Goal: Book appointment/travel/reservation

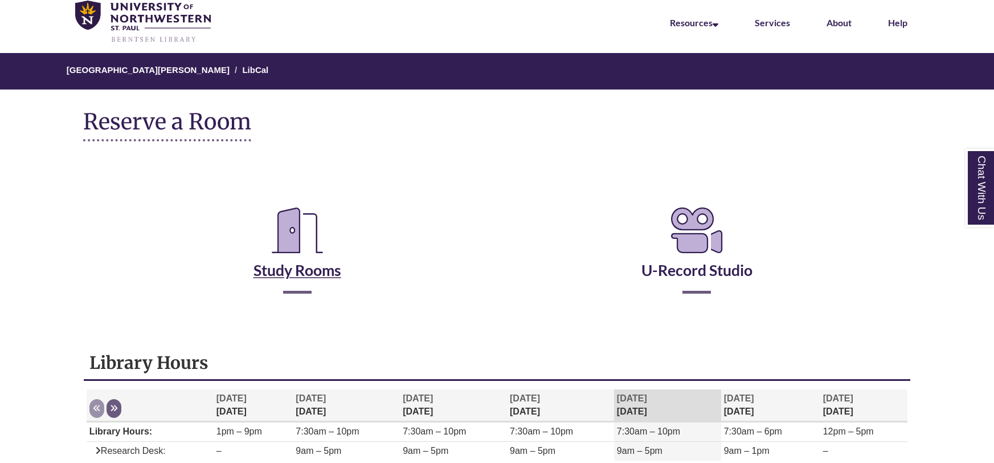
scroll to position [53, 0]
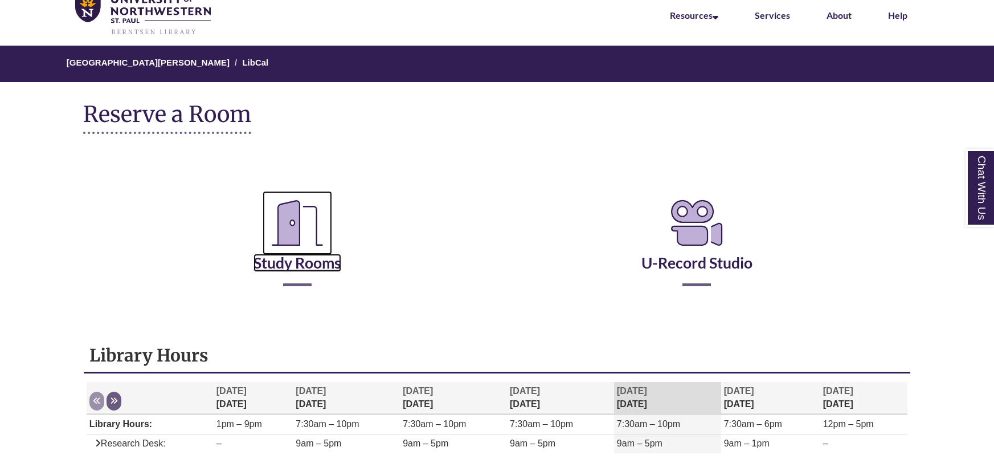
click at [287, 254] on icon "Reserve a Room" at bounding box center [298, 223] width 70 height 64
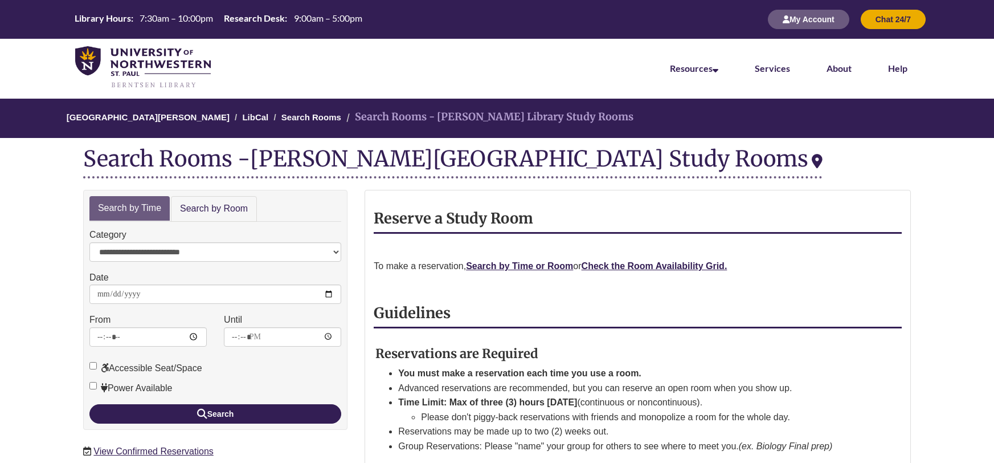
scroll to position [6, 0]
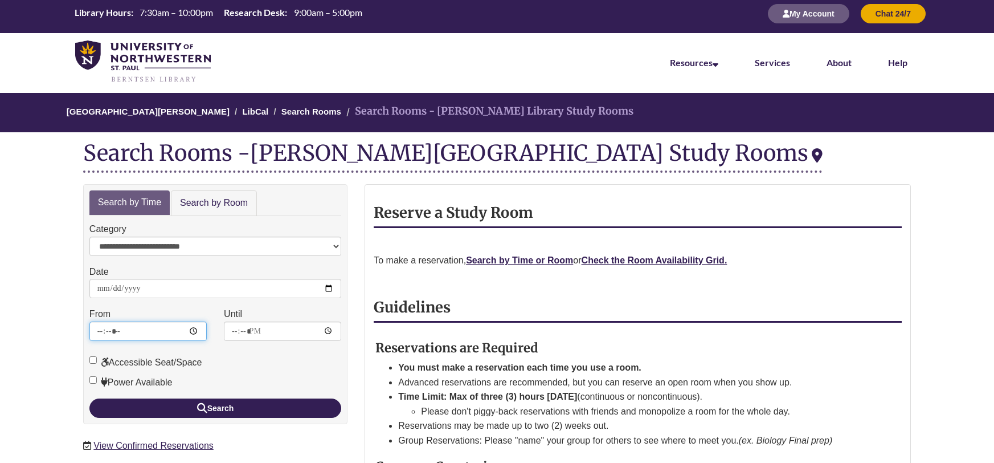
click at [105, 332] on input "*****" at bounding box center [147, 330] width 117 height 19
click at [112, 330] on input "*****" at bounding box center [147, 330] width 117 height 19
type input "*****"
click at [234, 330] on input "*****" at bounding box center [282, 330] width 117 height 19
type input "*****"
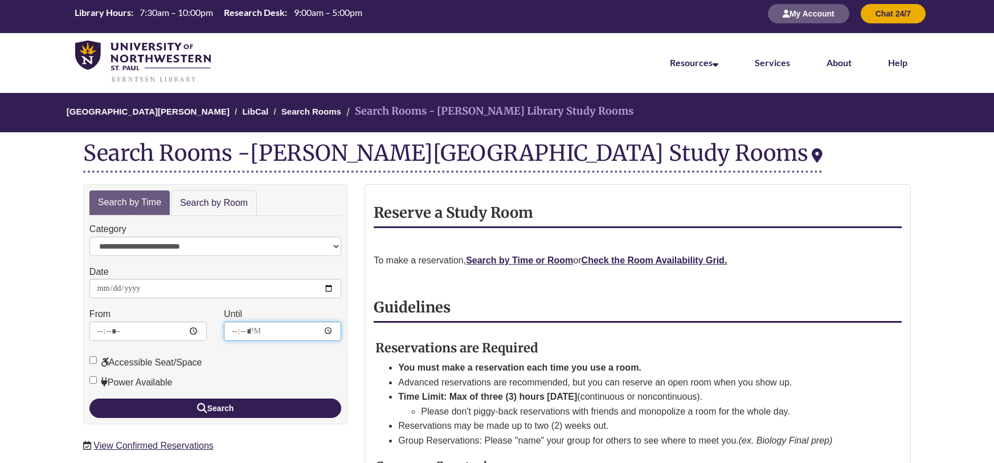
type input "*****"
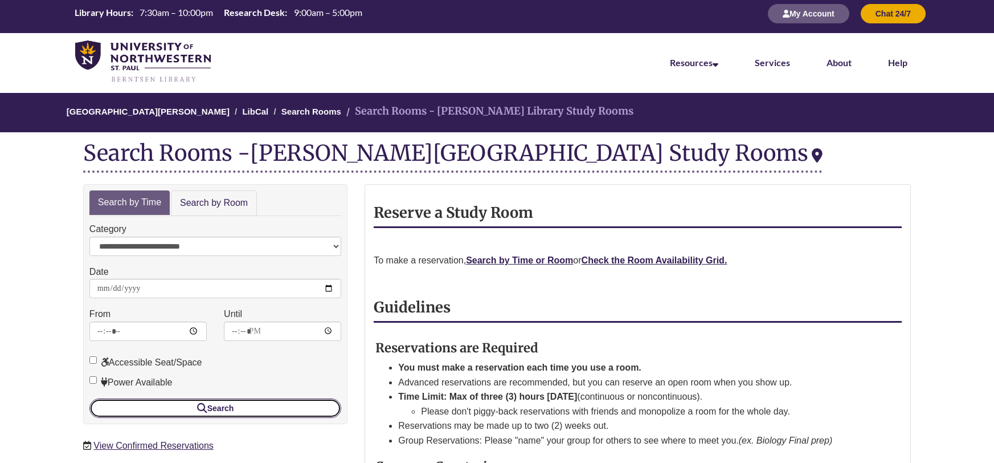
click at [218, 399] on button "Search" at bounding box center [215, 407] width 252 height 19
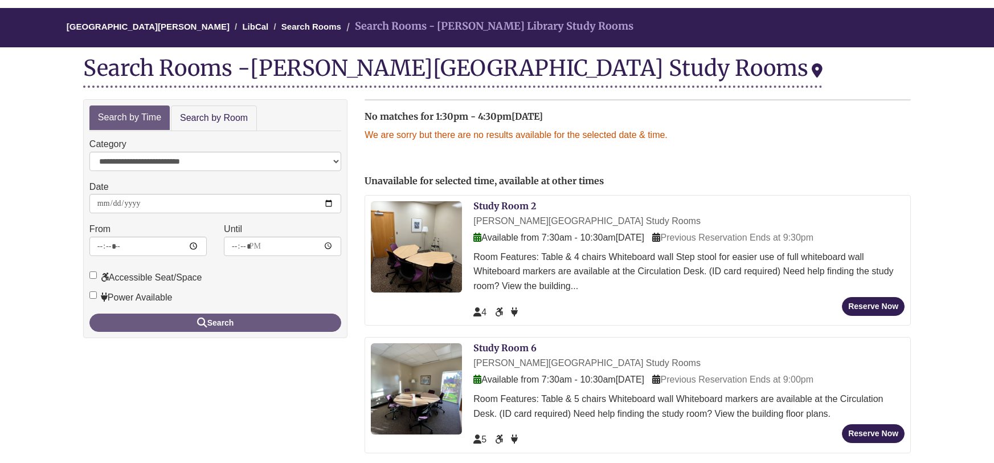
scroll to position [83, 0]
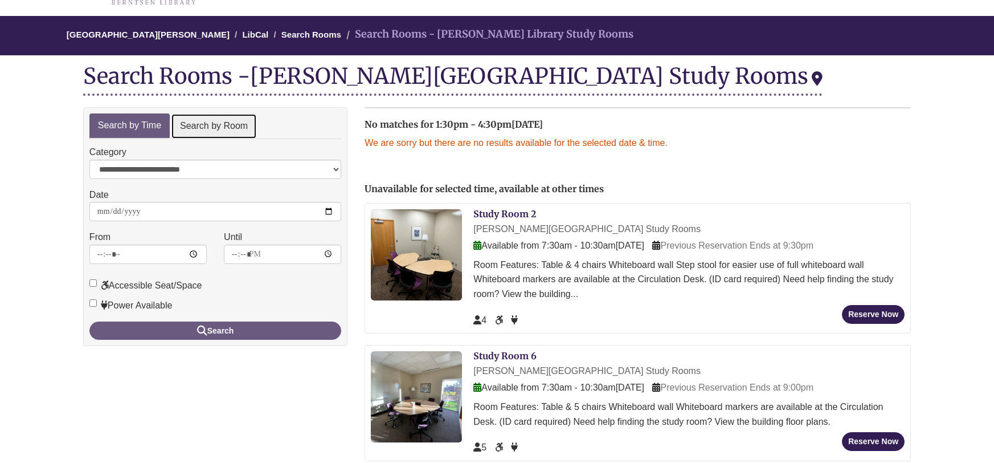
click at [239, 125] on link "Search by Room" at bounding box center [214, 126] width 86 height 26
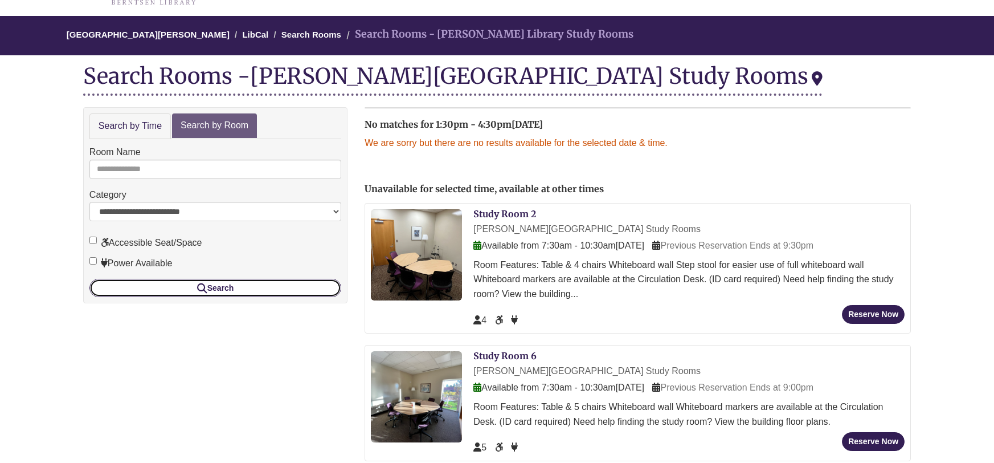
click at [248, 292] on button "Search" at bounding box center [215, 288] width 252 height 18
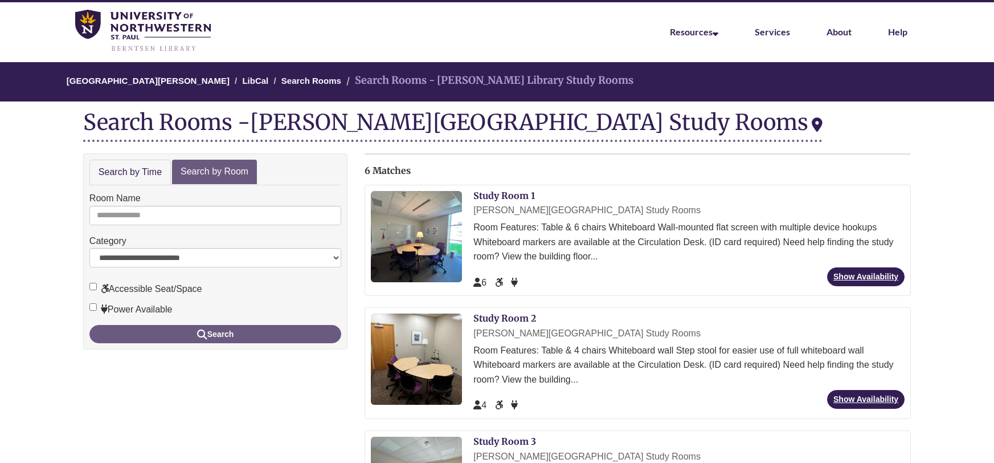
scroll to position [44, 0]
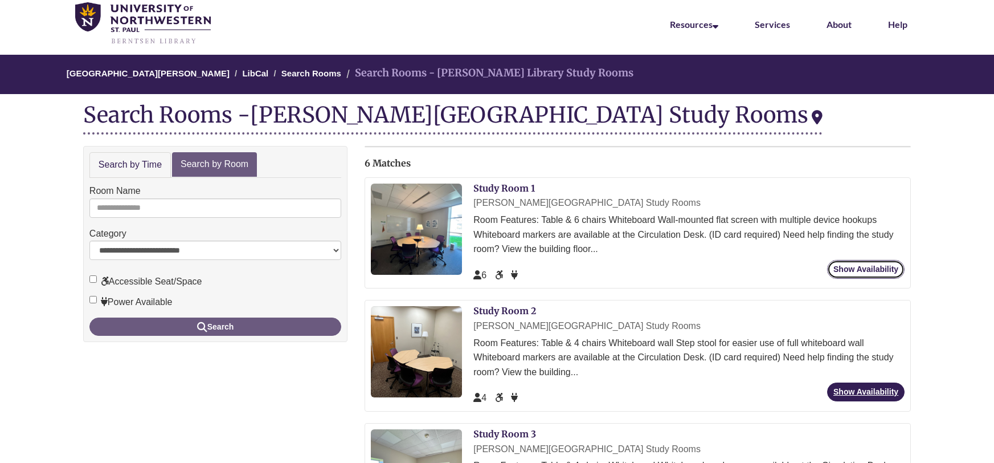
click at [886, 269] on link "Show Availability" at bounding box center [865, 269] width 77 height 19
click at [883, 392] on link "Show Availability" at bounding box center [865, 391] width 77 height 19
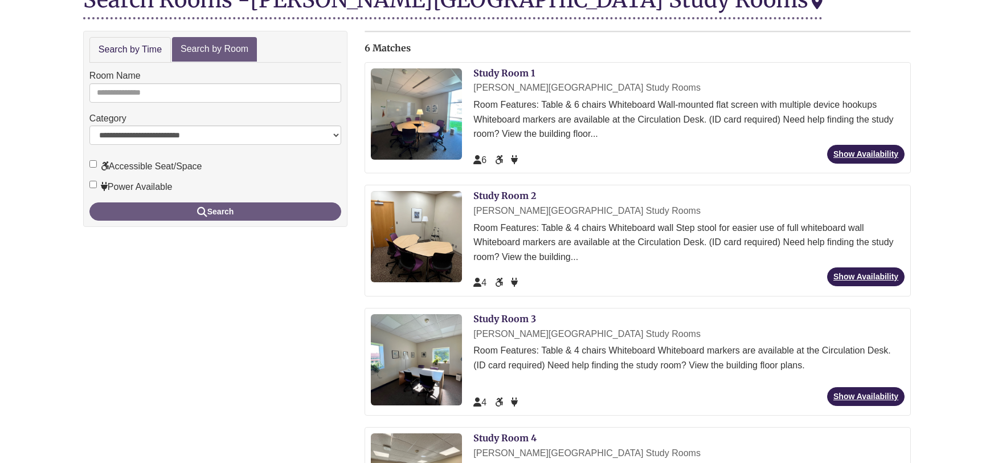
scroll to position [160, 0]
click at [869, 389] on link "Show Availability" at bounding box center [865, 395] width 77 height 19
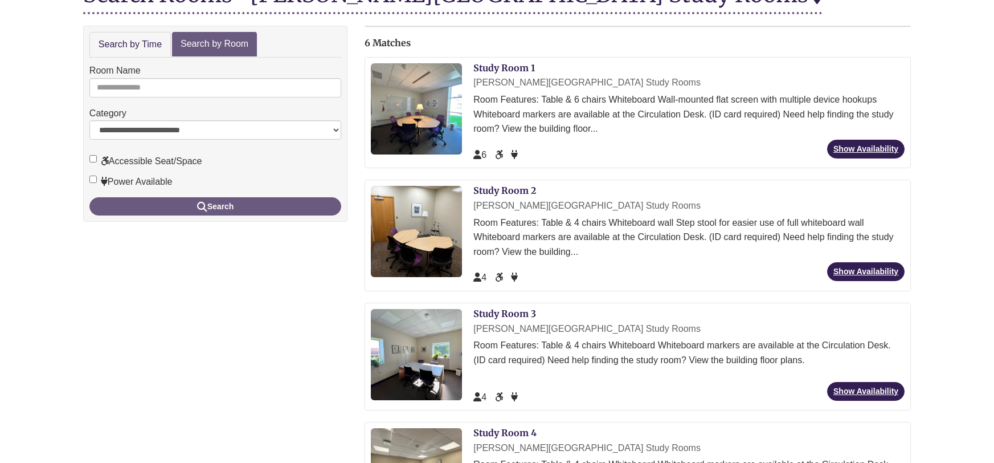
scroll to position [334, 0]
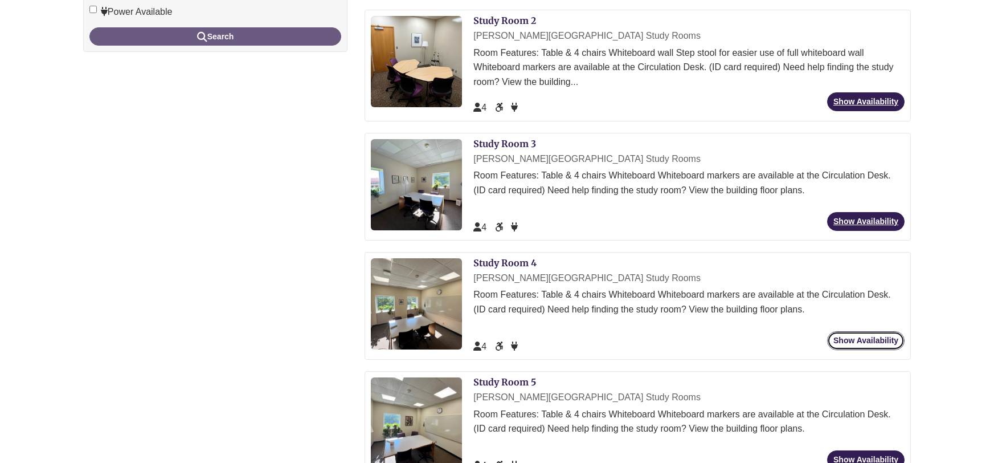
click at [873, 334] on link "Show Availability" at bounding box center [865, 340] width 77 height 19
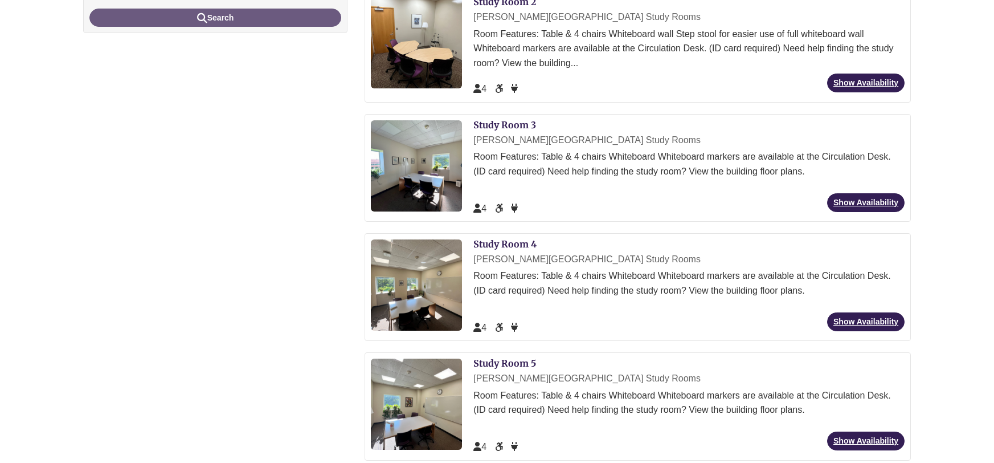
scroll to position [462, 0]
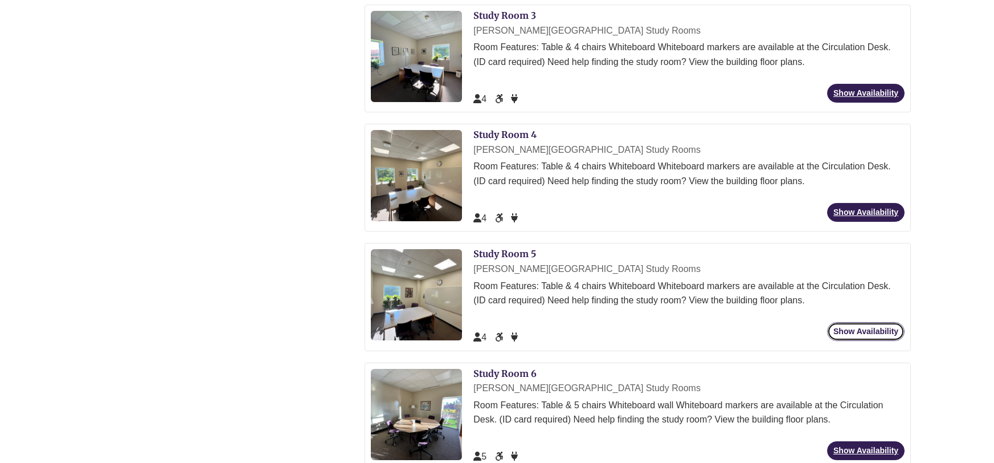
click at [844, 322] on link "Show Availability" at bounding box center [865, 331] width 77 height 19
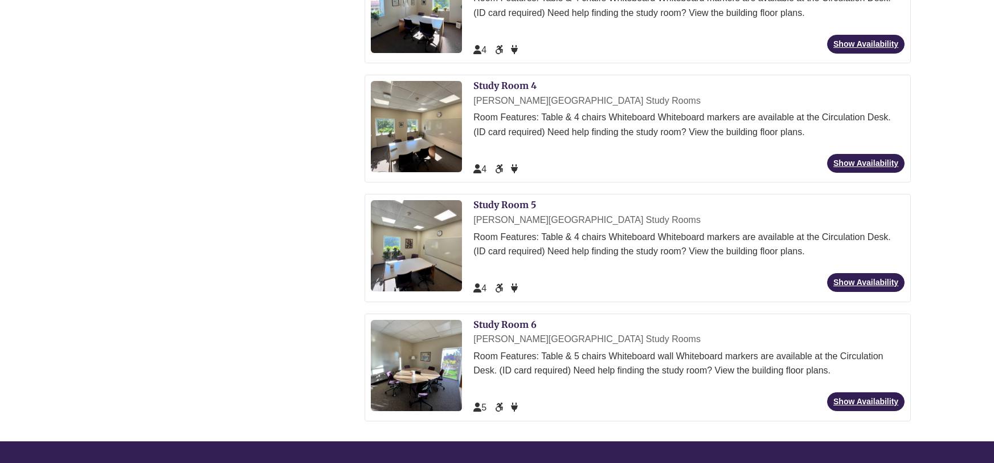
scroll to position [574, 0]
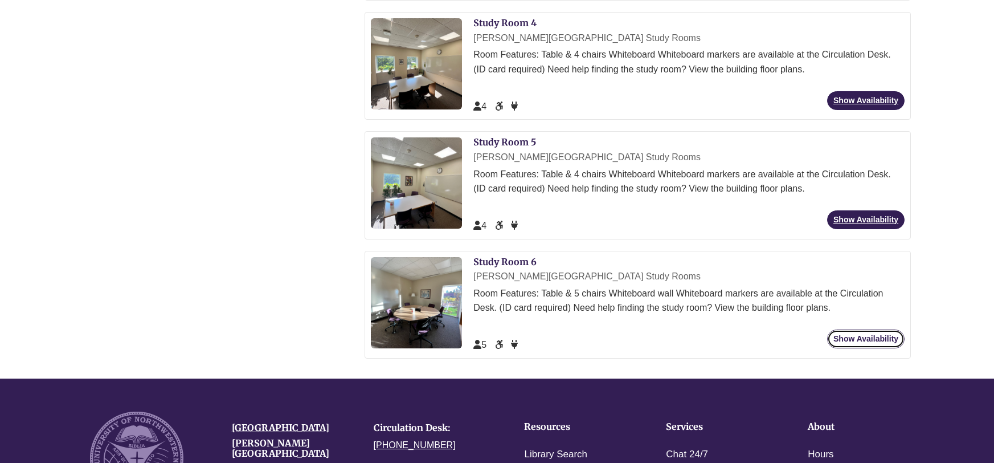
click at [897, 342] on link "Show Availability" at bounding box center [865, 338] width 77 height 19
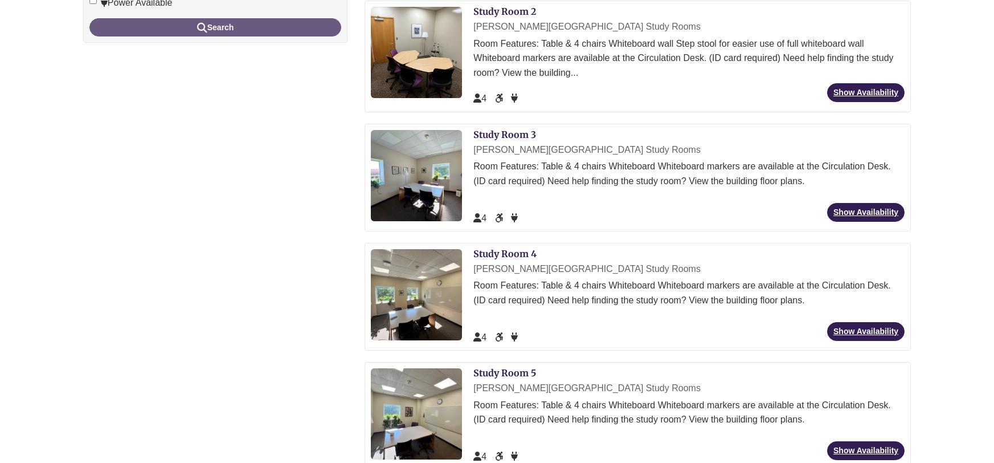
scroll to position [329, 0]
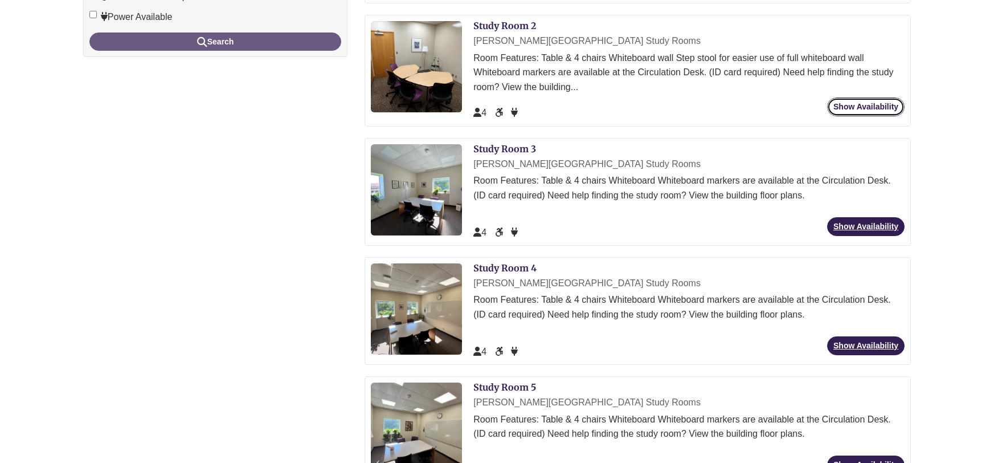
click at [886, 98] on link "Show Availability" at bounding box center [865, 106] width 77 height 19
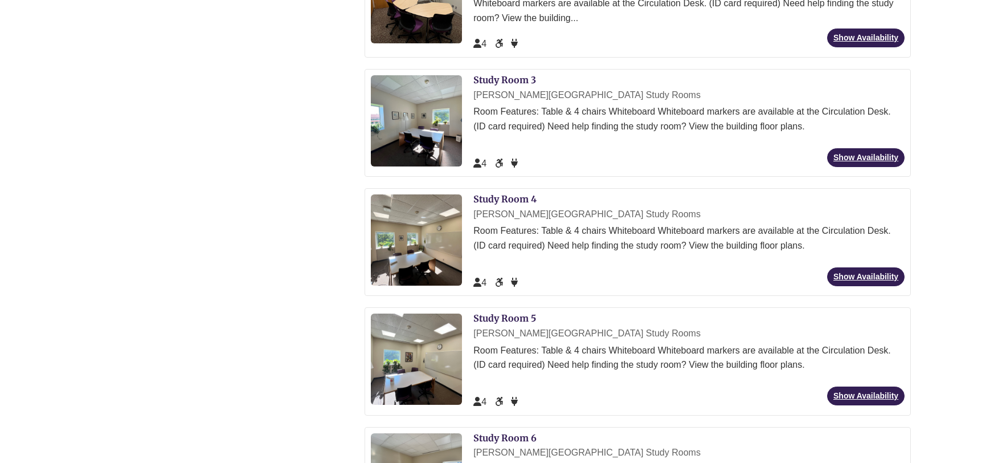
scroll to position [403, 0]
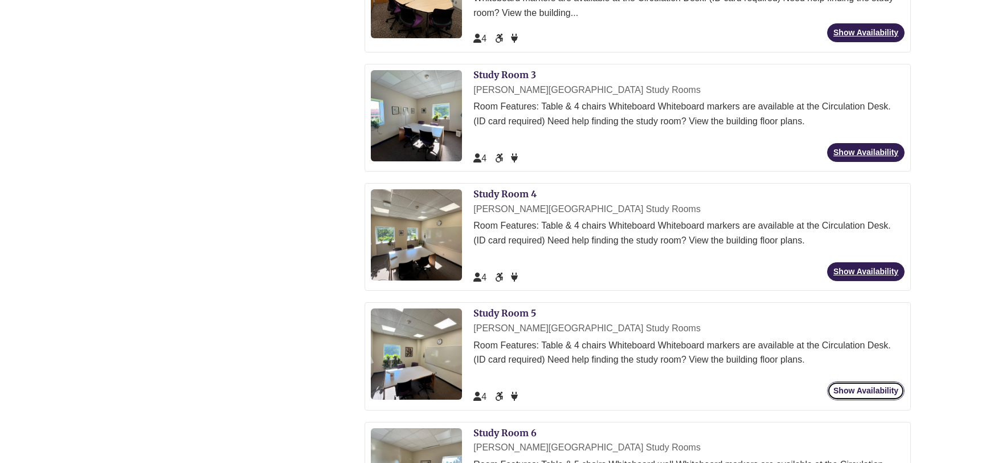
click at [865, 386] on link "Show Availability" at bounding box center [865, 390] width 77 height 19
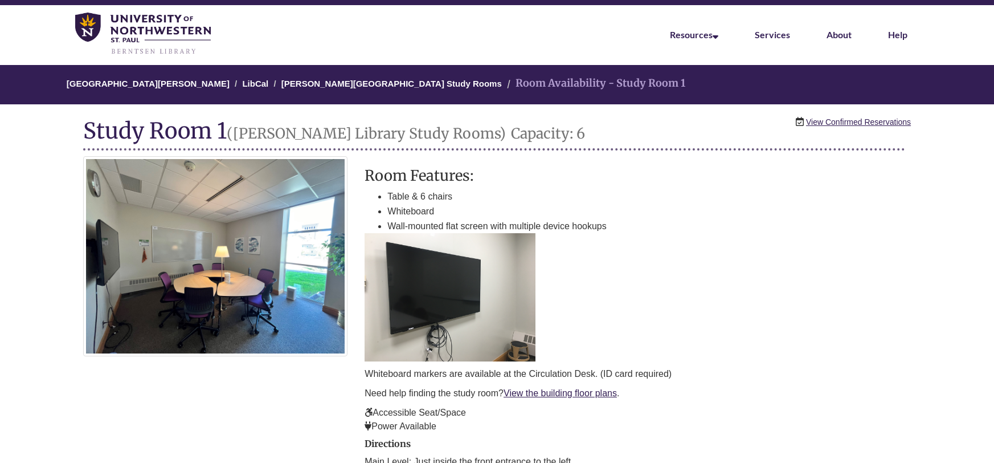
scroll to position [32, 0]
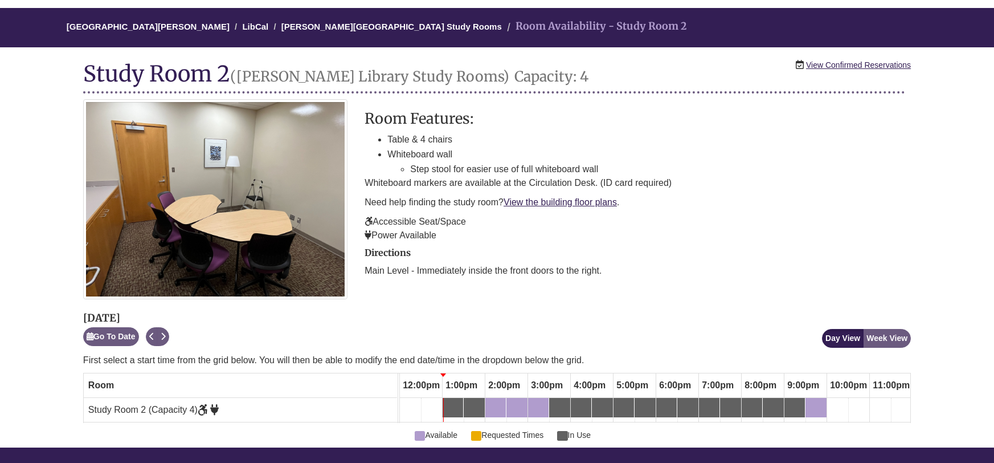
scroll to position [96, 0]
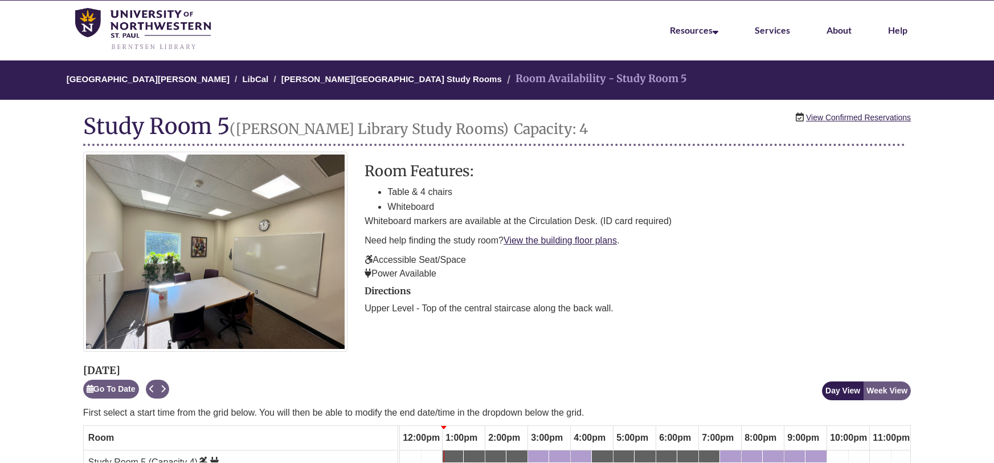
scroll to position [21, 0]
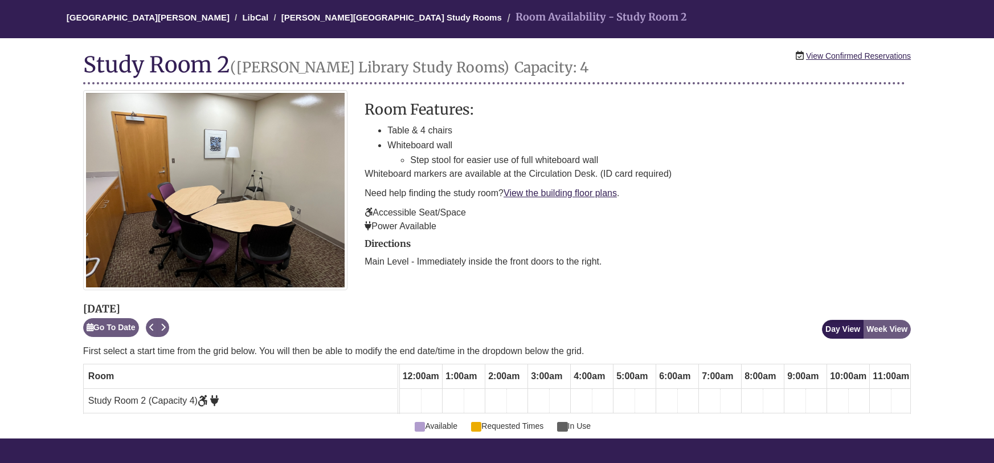
scroll to position [116, 0]
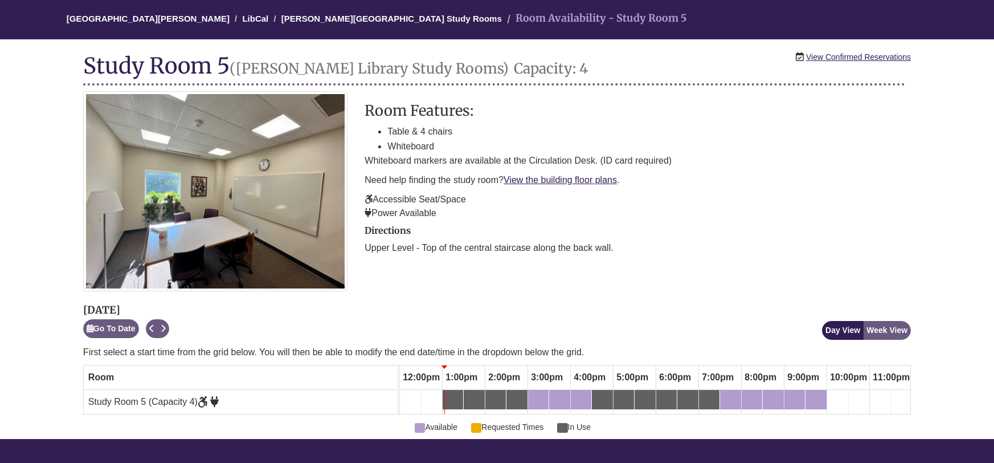
scroll to position [97, 0]
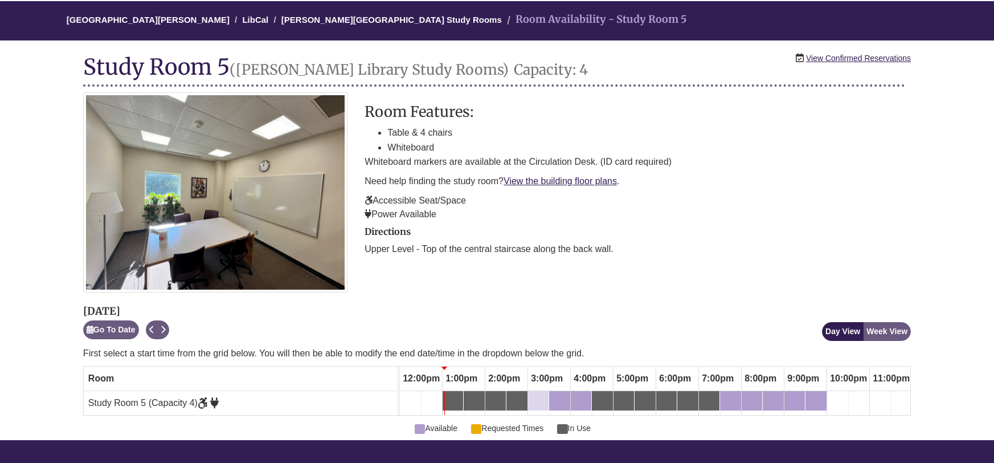
click at [545, 398] on div "3:00pm Thursday, October 9, 2025 - Study Room 5 - Available" at bounding box center [538, 400] width 18 height 13
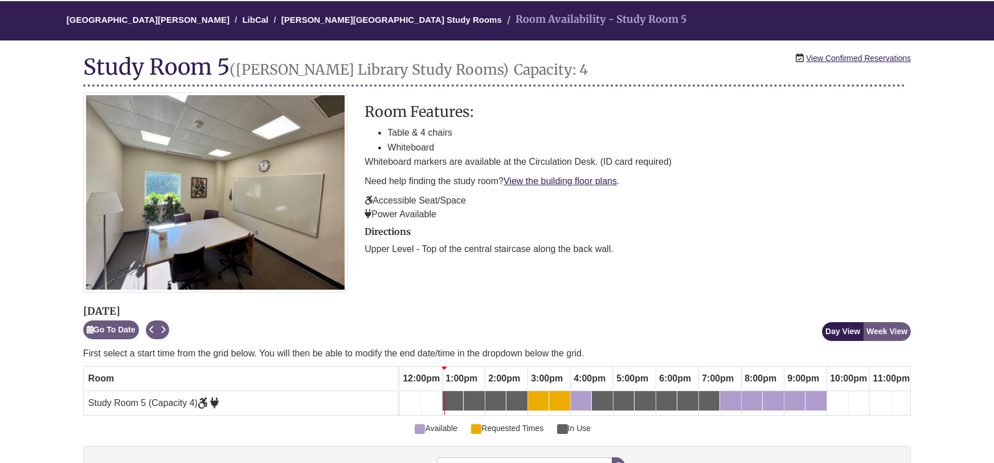
scroll to position [129, 0]
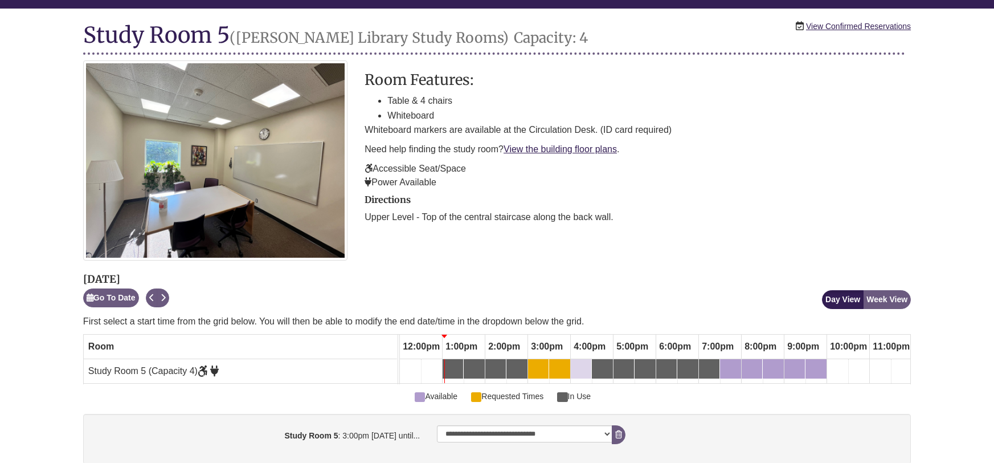
click at [582, 365] on div "4:00pm Thursday, October 9, 2025 - Study Room 5 - Available" at bounding box center [581, 368] width 18 height 13
click at [580, 366] on div "4:00pm Thursday, October 9, 2025 - Study Room 5 - Available" at bounding box center [581, 368] width 18 height 13
click at [623, 457] on button "Remove Pending Reservation" at bounding box center [619, 461] width 14 height 19
click at [602, 434] on select "**********" at bounding box center [524, 433] width 175 height 17
select select "**********"
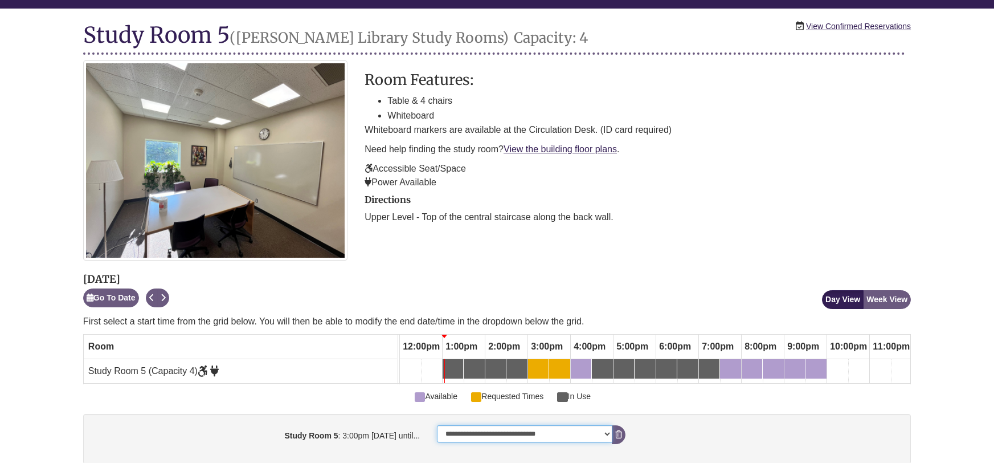
click at [437, 425] on select "**********" at bounding box center [524, 433] width 175 height 17
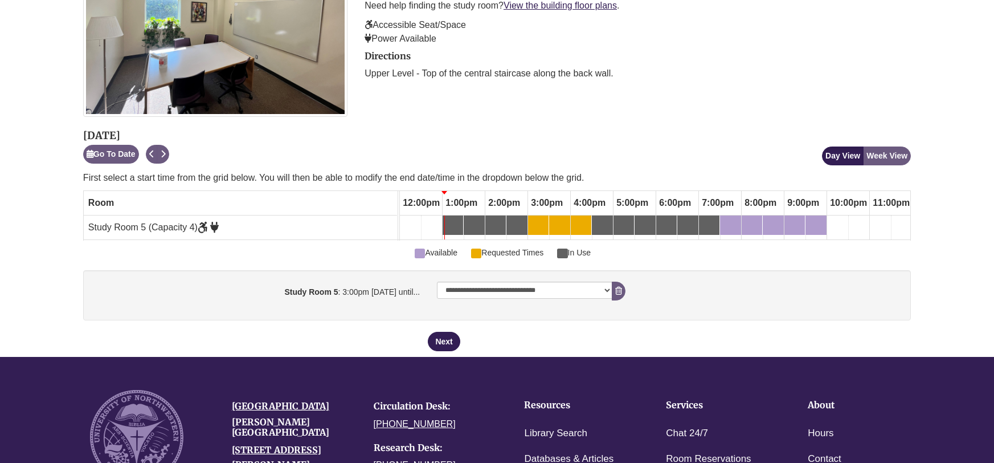
scroll to position [279, 0]
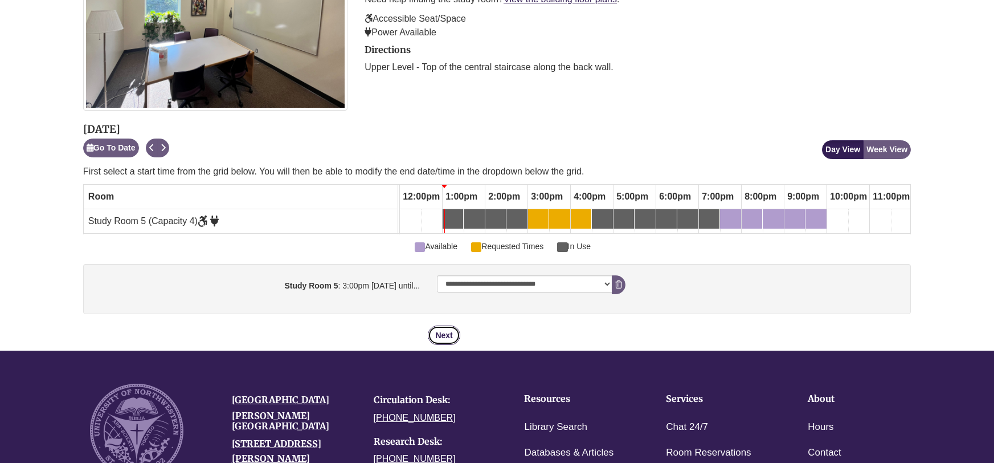
click at [456, 331] on button "Next" at bounding box center [444, 334] width 32 height 19
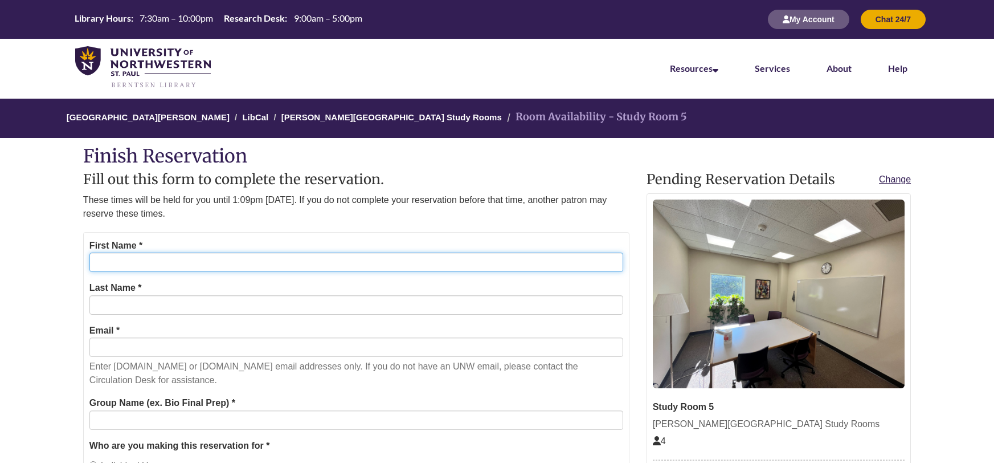
click at [157, 260] on input "First Name *" at bounding box center [356, 261] width 534 height 19
type input "******"
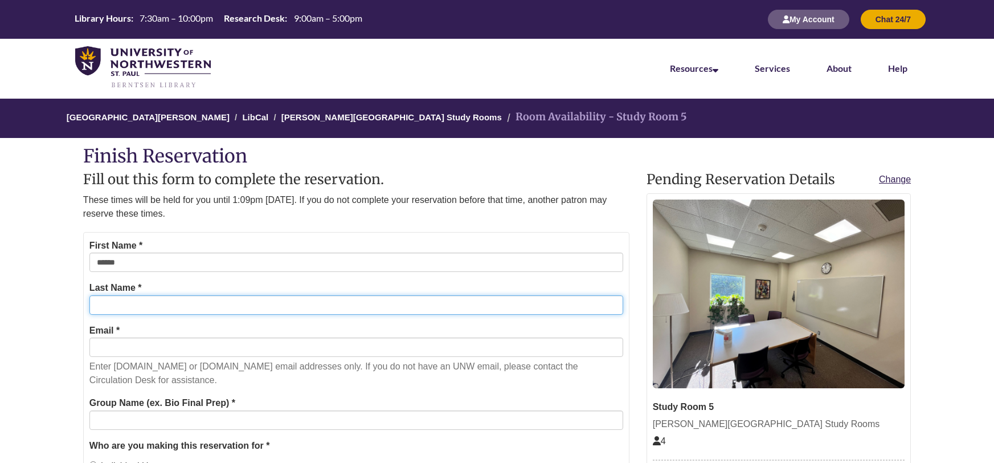
click at [146, 305] on input "Last Name *" at bounding box center [356, 304] width 534 height 19
type input "*****"
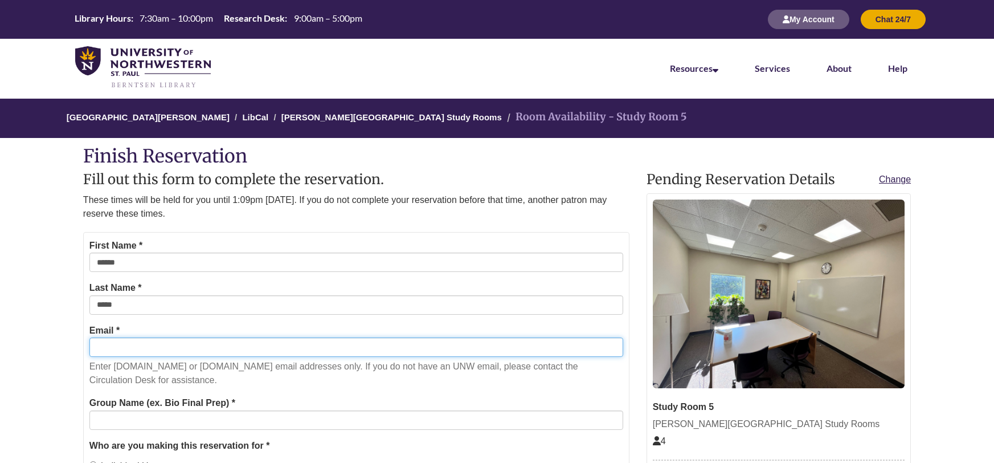
click at [161, 350] on input "Email *" at bounding box center [356, 346] width 534 height 19
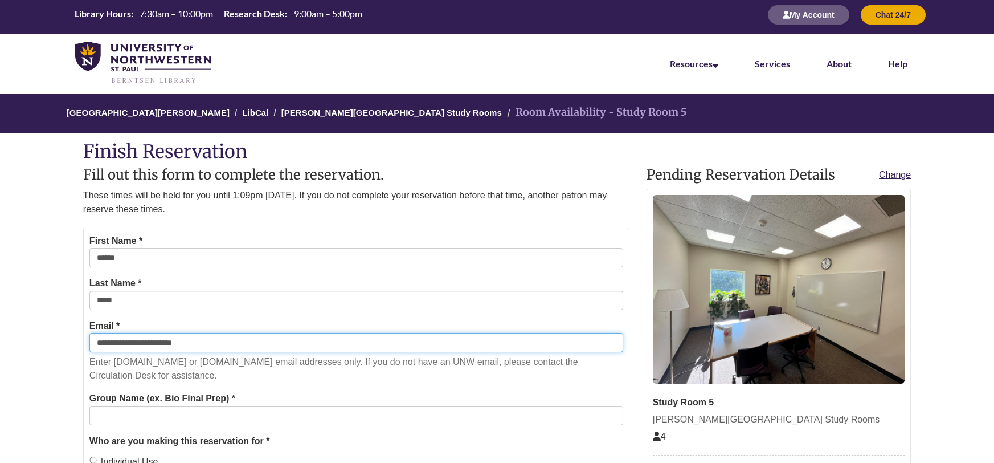
scroll to position [5, 0]
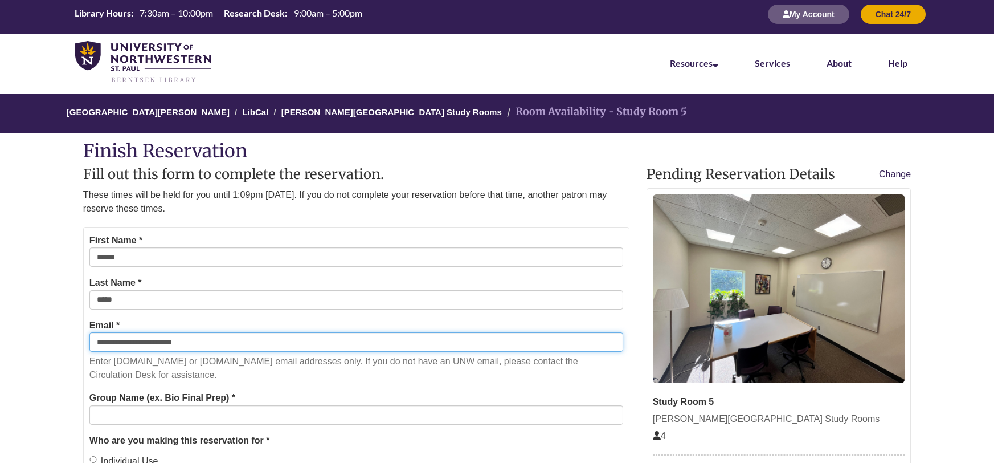
type input "**********"
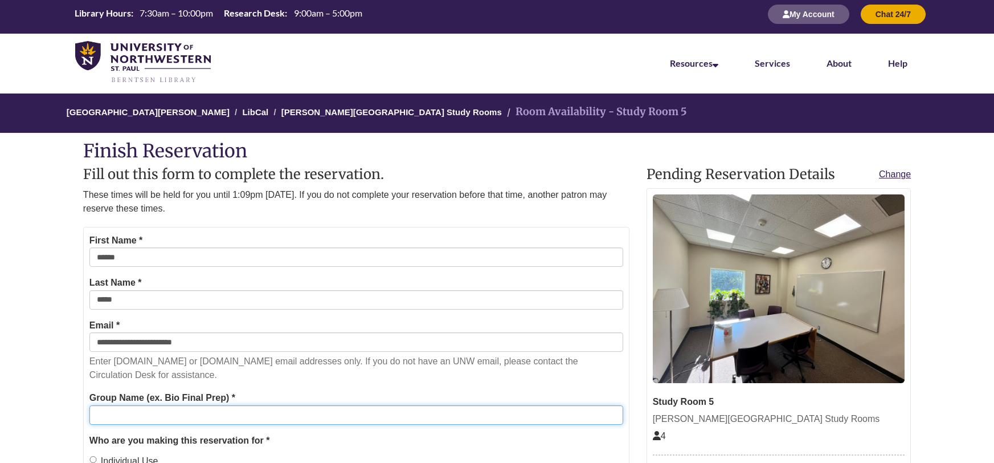
click at [191, 412] on input "Group Name (ex. Bio Final Prep) *" at bounding box center [356, 414] width 534 height 19
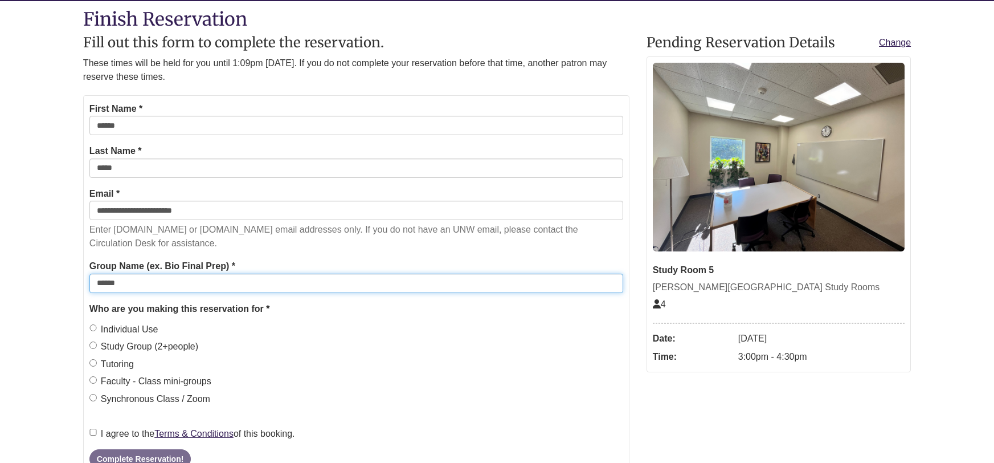
scroll to position [159, 0]
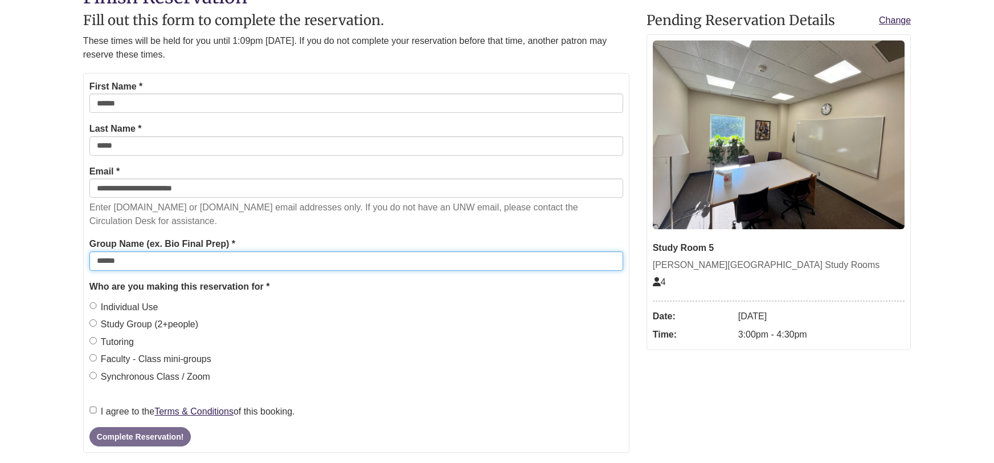
type input "******"
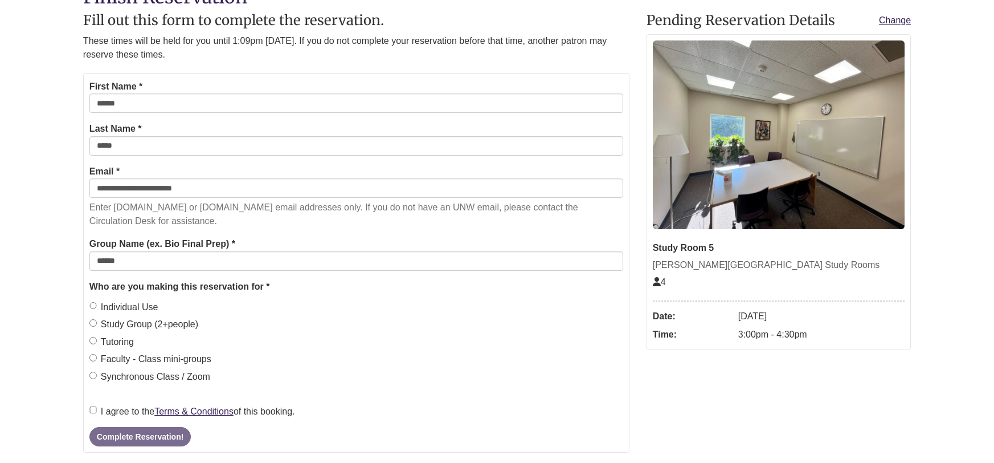
click at [99, 326] on label "Study Group (2+people)" at bounding box center [143, 324] width 109 height 15
click at [96, 404] on label "I agree to the Terms & Conditions of this booking." at bounding box center [192, 411] width 206 height 15
click at [124, 443] on button "Complete Reservation!" at bounding box center [139, 436] width 101 height 19
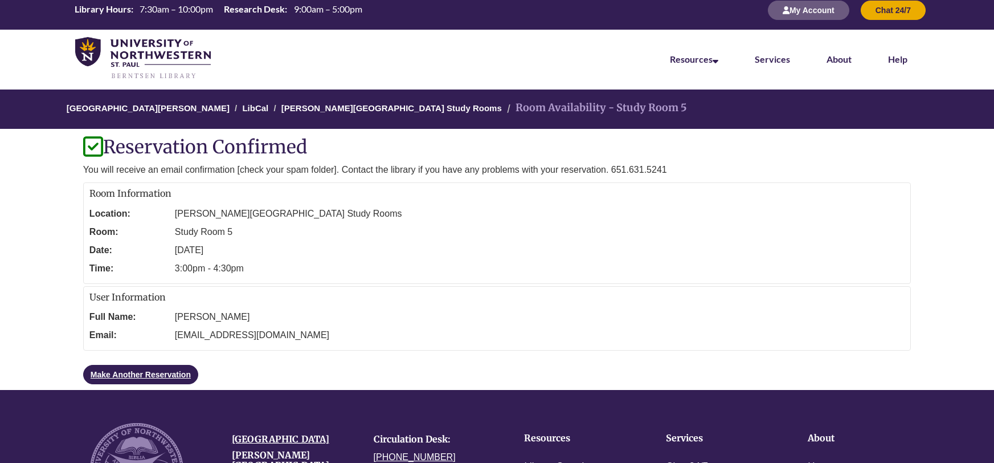
scroll to position [6, 0]
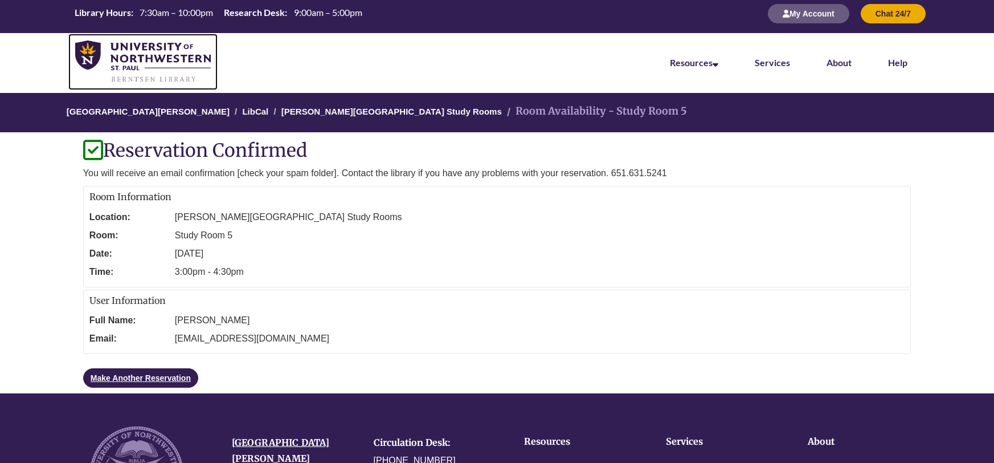
click at [146, 64] on img at bounding box center [143, 61] width 136 height 43
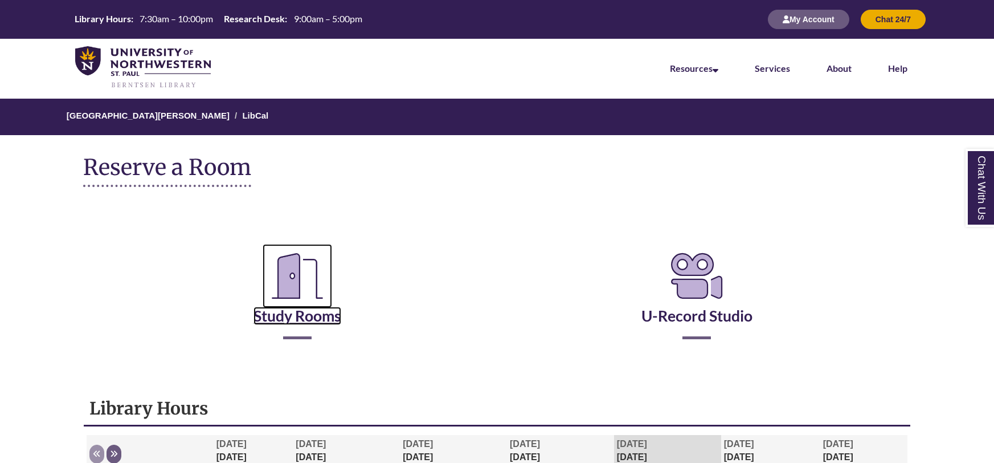
click at [295, 319] on link "Study Rooms" at bounding box center [298, 301] width 88 height 47
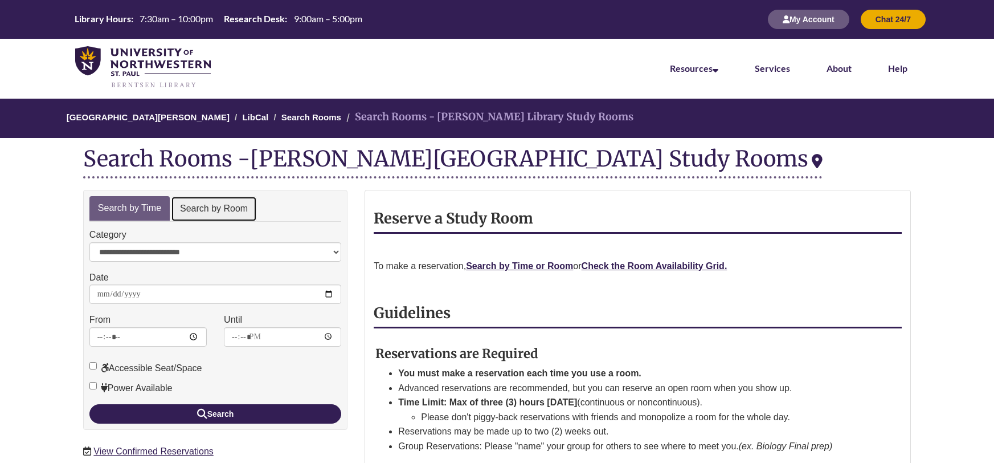
click at [226, 203] on link "Search by Room" at bounding box center [214, 209] width 86 height 26
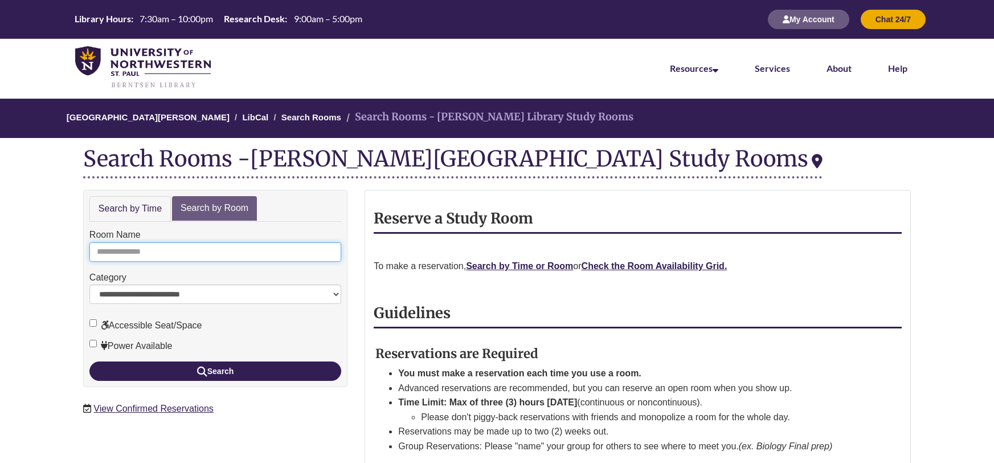
click at [201, 253] on input "Room Name" at bounding box center [215, 251] width 252 height 19
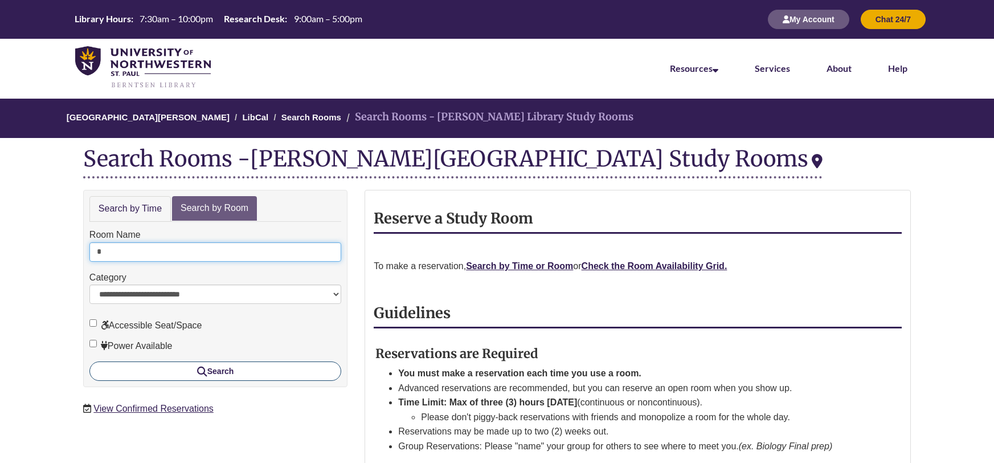
type input "*"
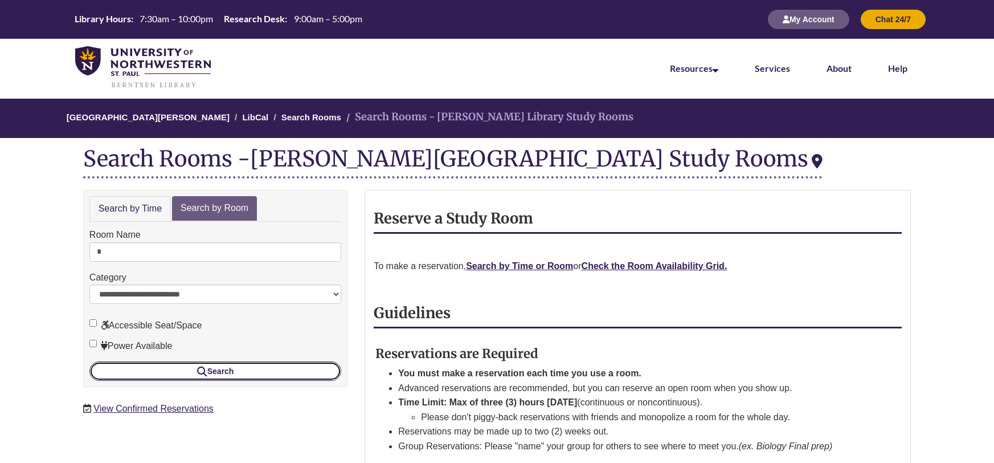
click at [223, 374] on button "Search" at bounding box center [215, 370] width 252 height 19
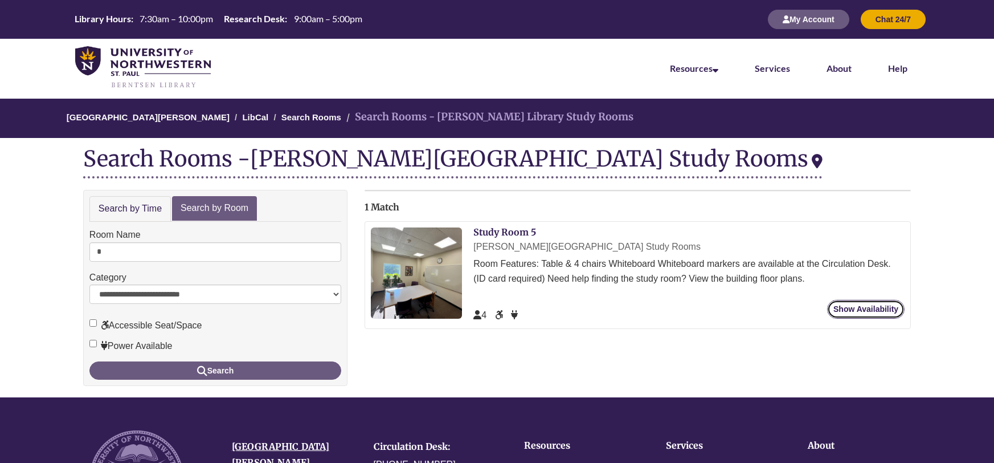
click at [847, 302] on link "Show Availability" at bounding box center [865, 309] width 77 height 19
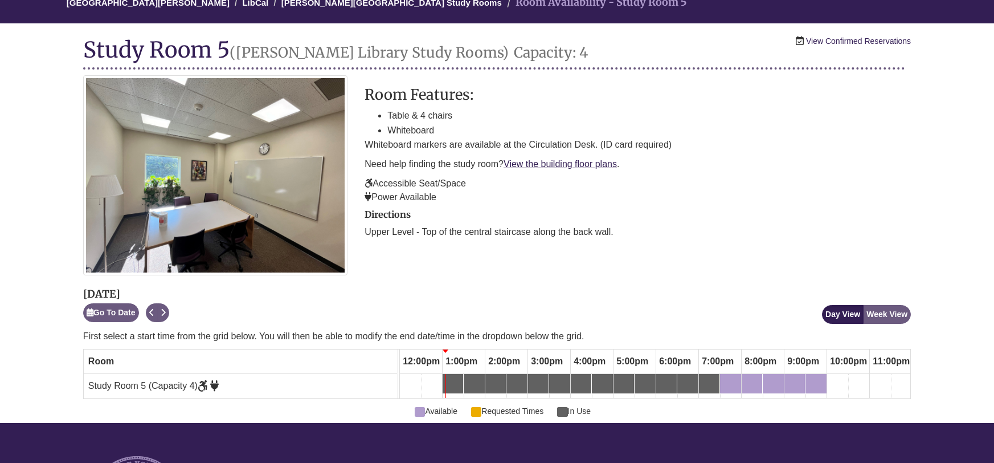
scroll to position [106, 0]
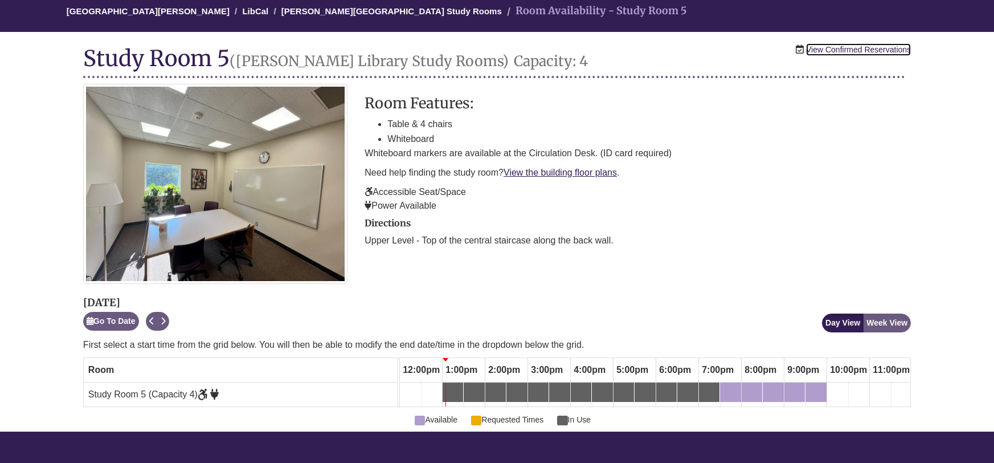
click at [888, 48] on link "View Confirmed Reservations" at bounding box center [858, 49] width 105 height 13
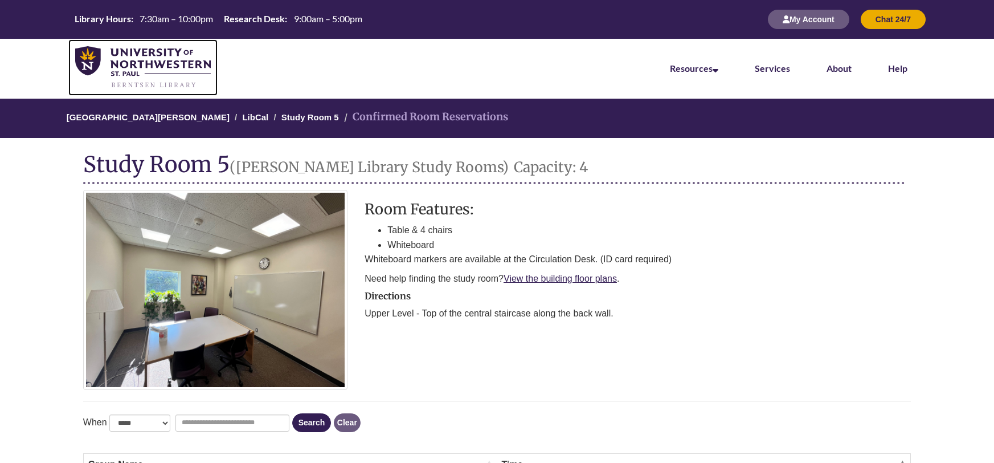
click at [162, 70] on img at bounding box center [143, 67] width 136 height 43
